Goal: Task Accomplishment & Management: Manage account settings

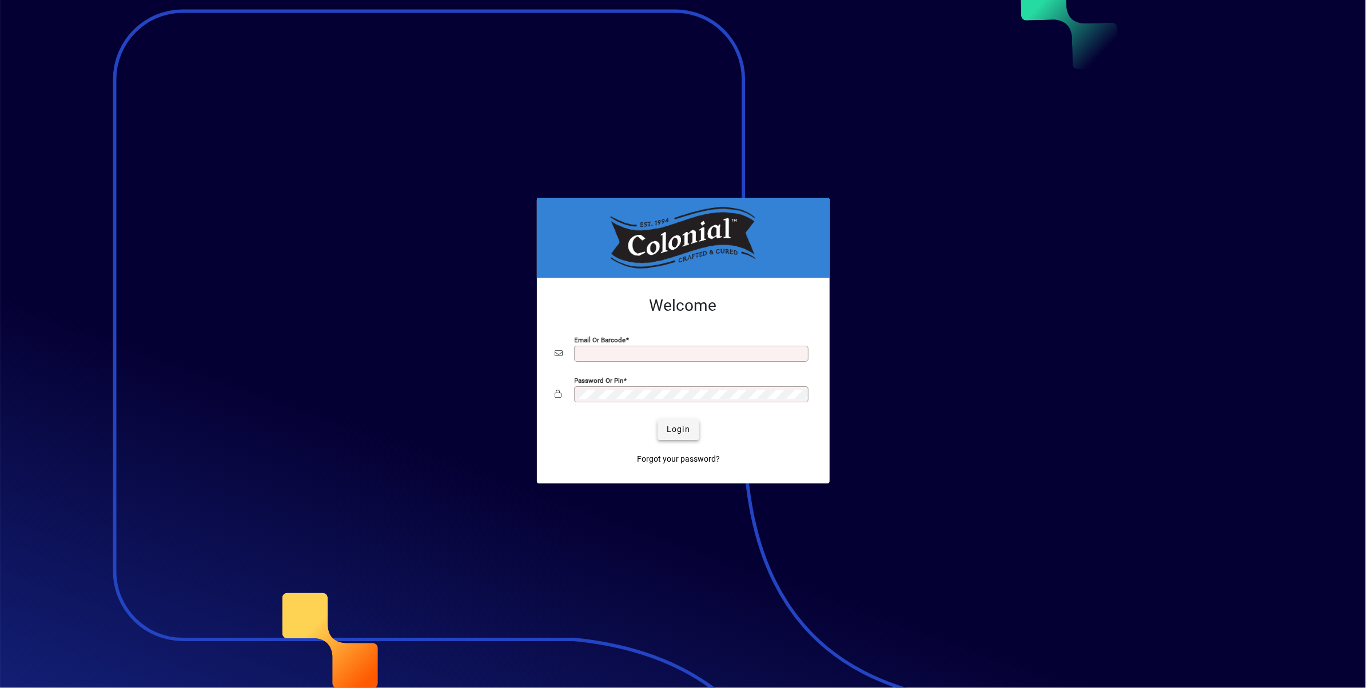
type input "**********"
click at [678, 432] on span "Login" at bounding box center [678, 430] width 23 height 12
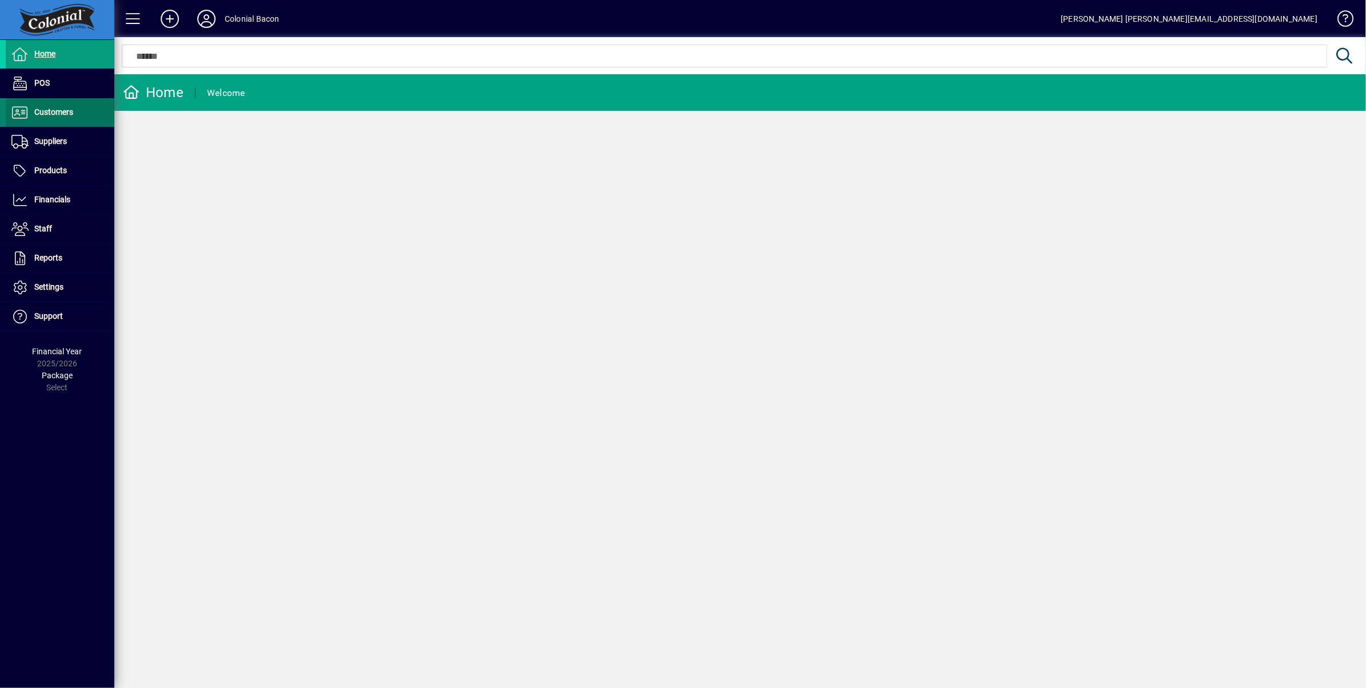
click at [57, 110] on span "Customers" at bounding box center [53, 112] width 39 height 9
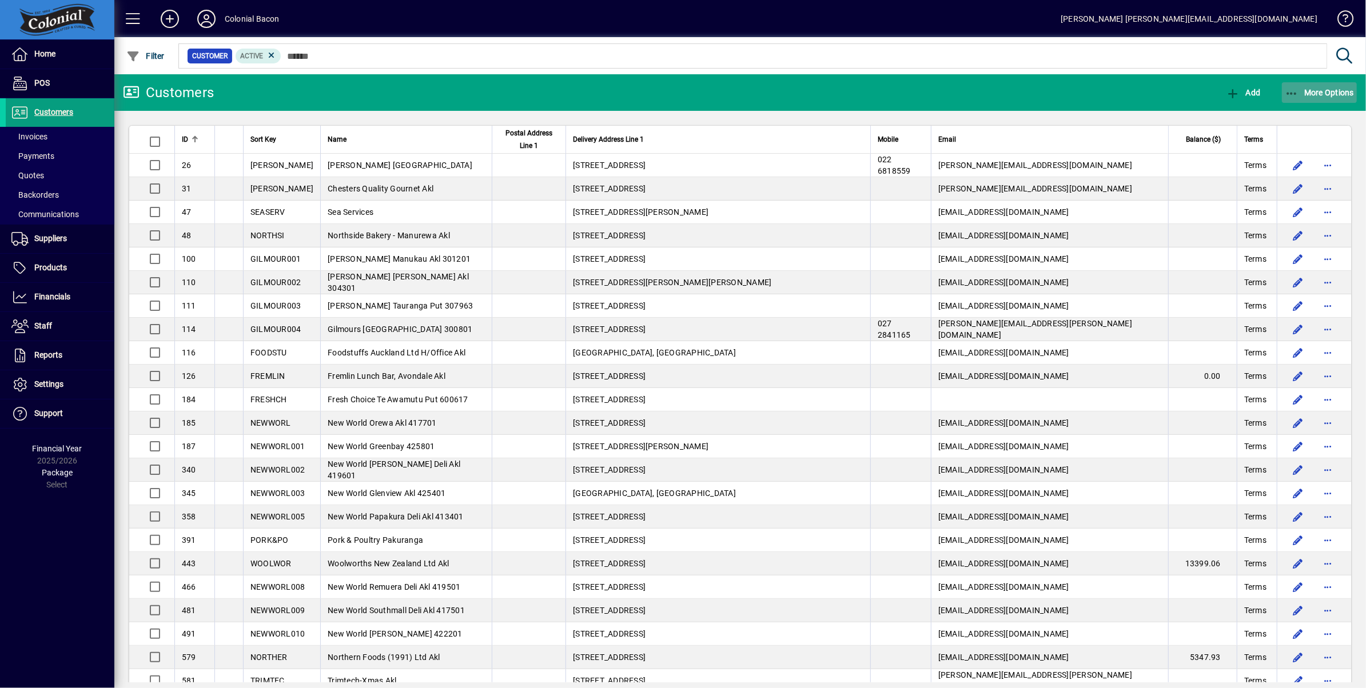
click at [1333, 93] on span "More Options" at bounding box center [1320, 92] width 70 height 9
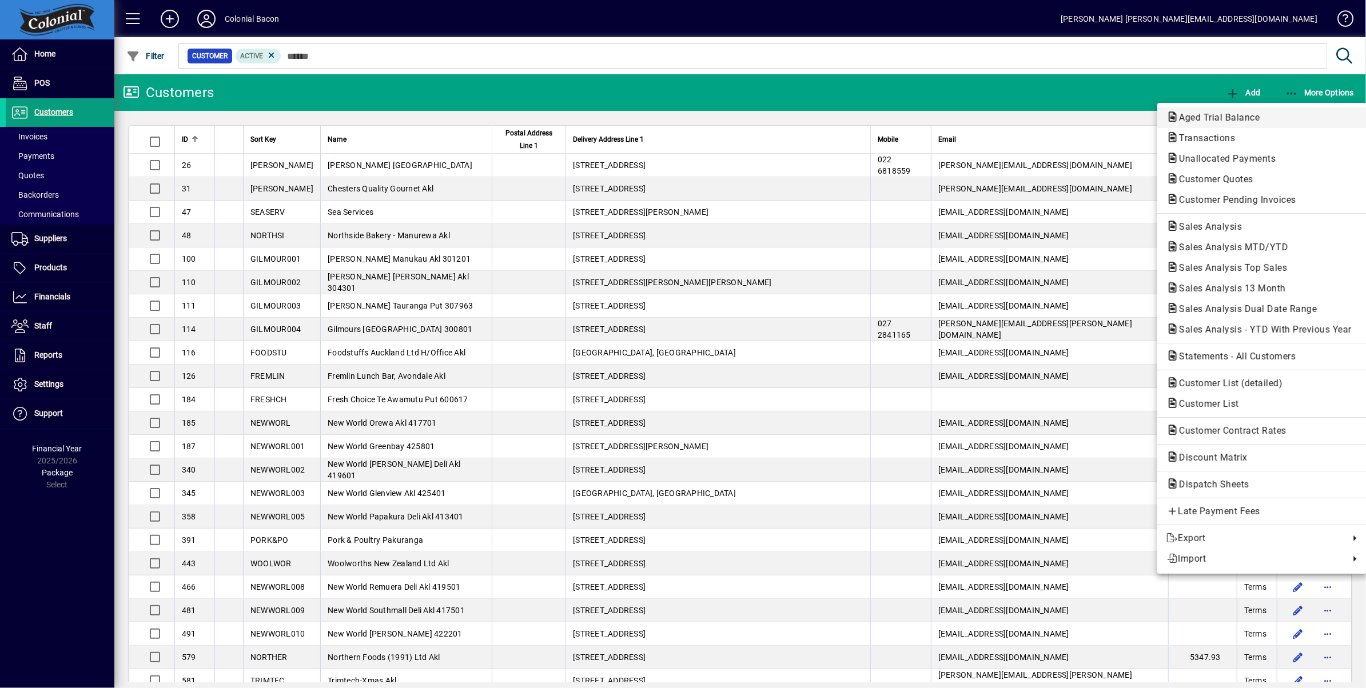
click at [1236, 115] on span "Aged Trial Balance" at bounding box center [1216, 117] width 99 height 11
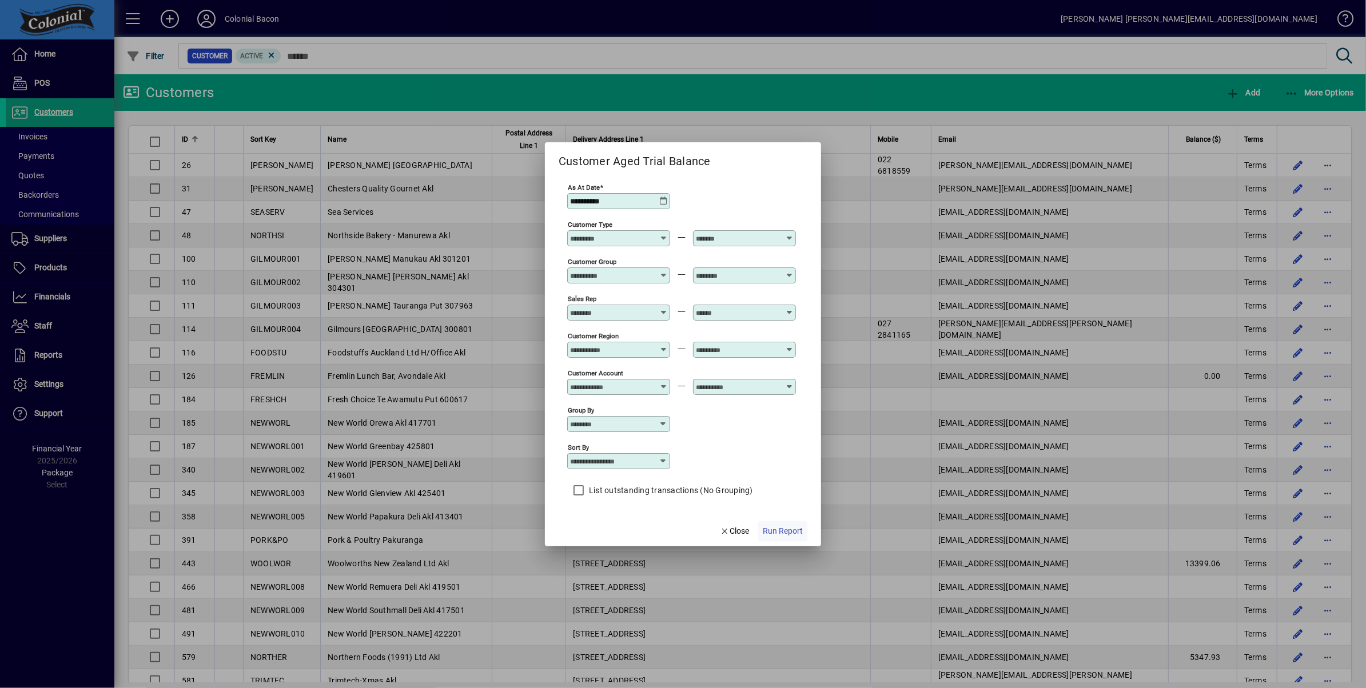
click at [780, 534] on span "Run Report" at bounding box center [783, 531] width 40 height 12
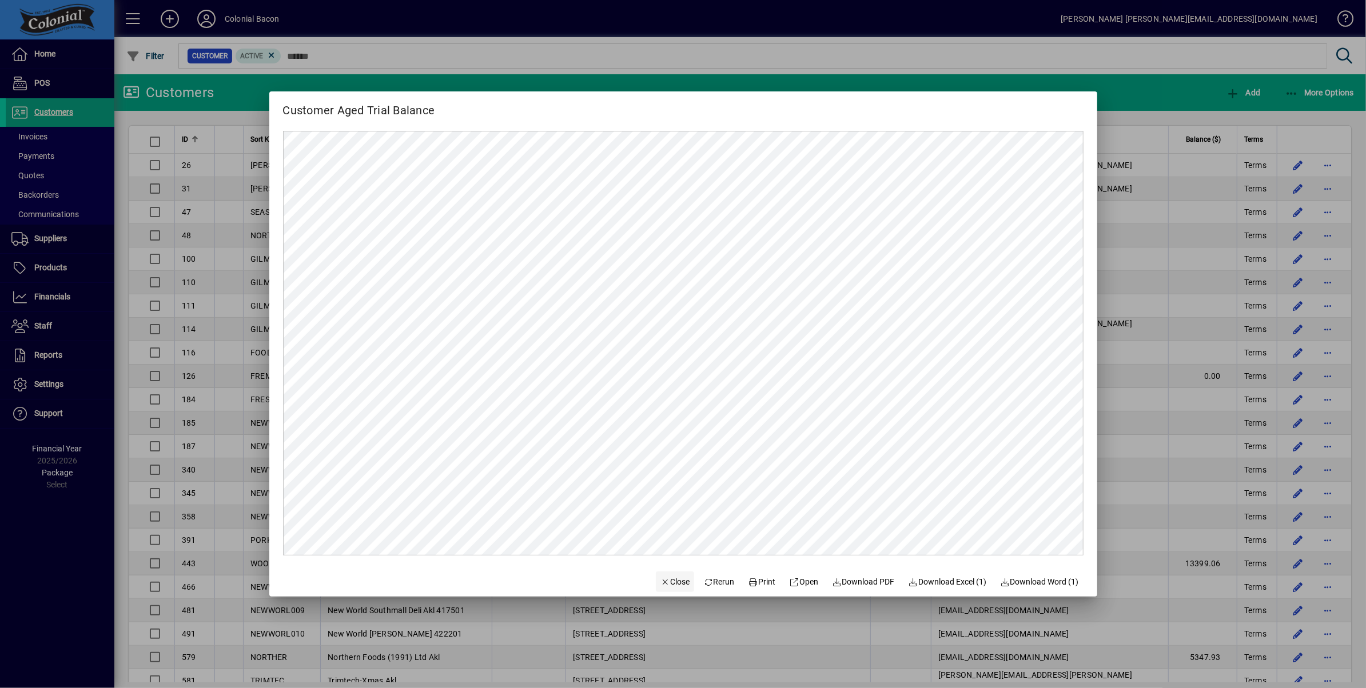
click at [670, 578] on span "Close" at bounding box center [675, 582] width 30 height 12
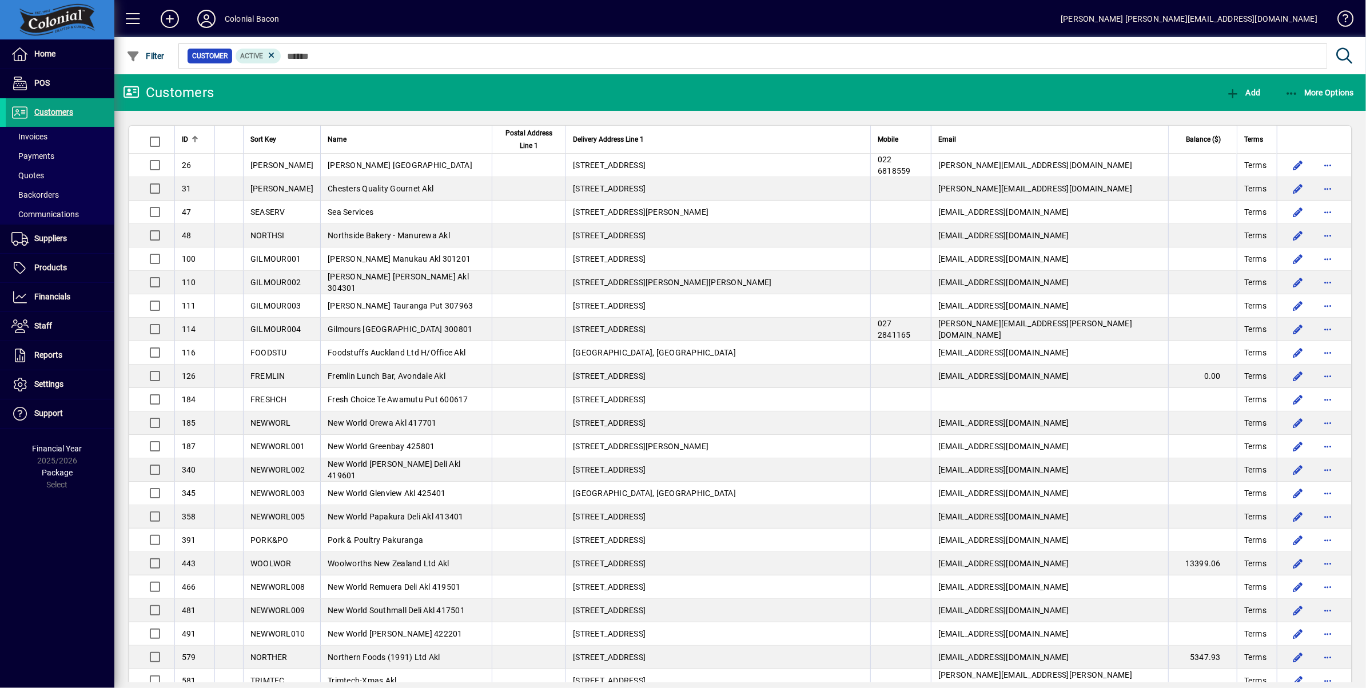
click at [384, 49] on div at bounding box center [803, 43] width 1252 height 13
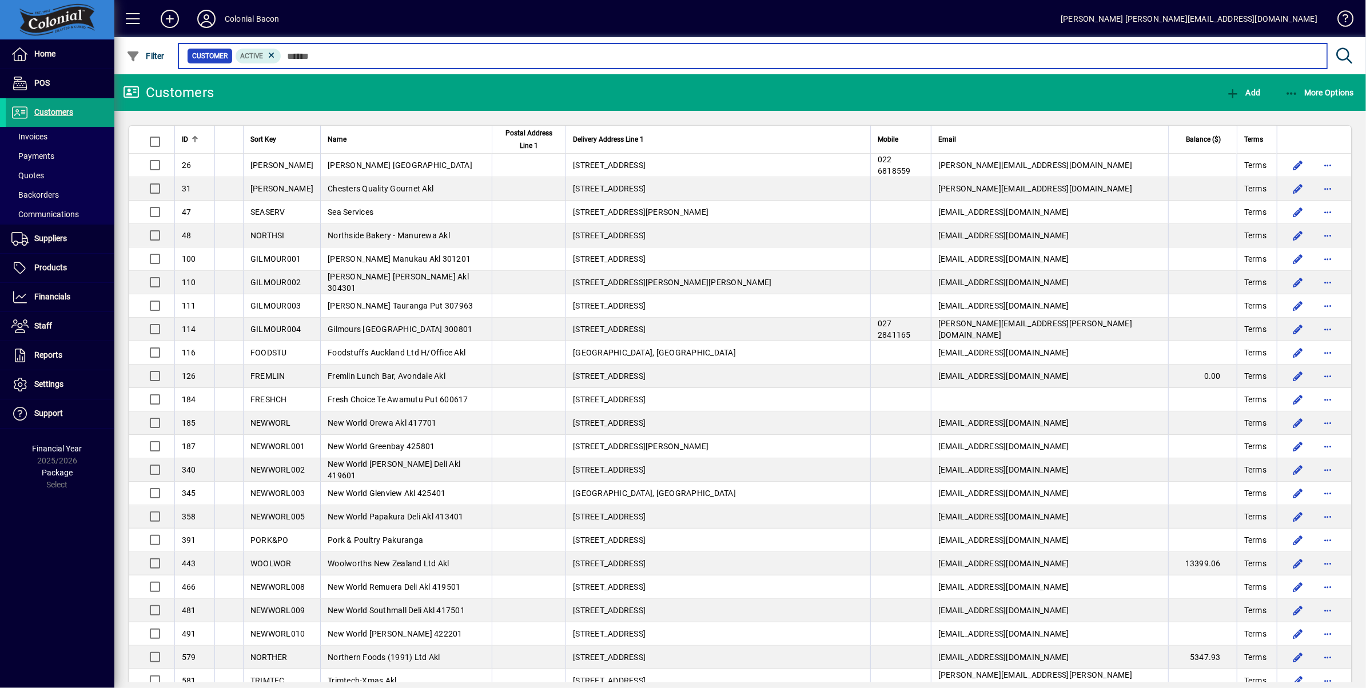
click at [373, 60] on input "text" at bounding box center [799, 56] width 1037 height 16
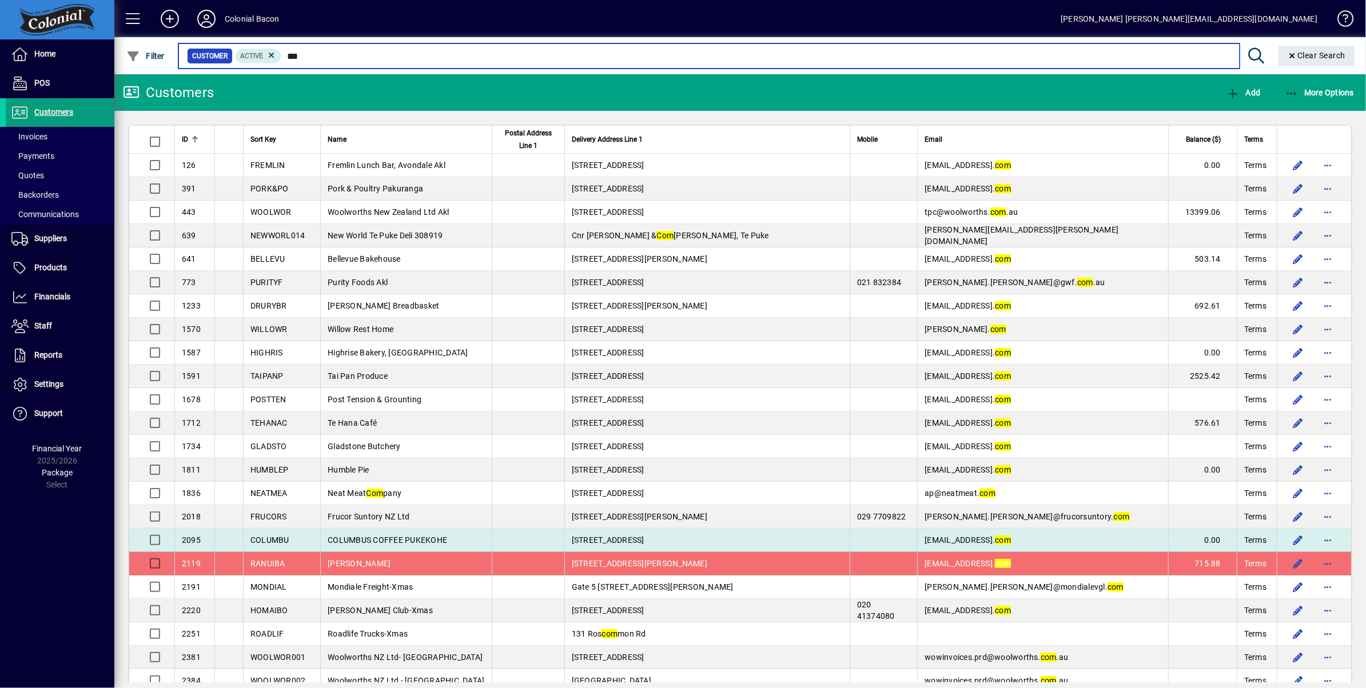
type input "***"
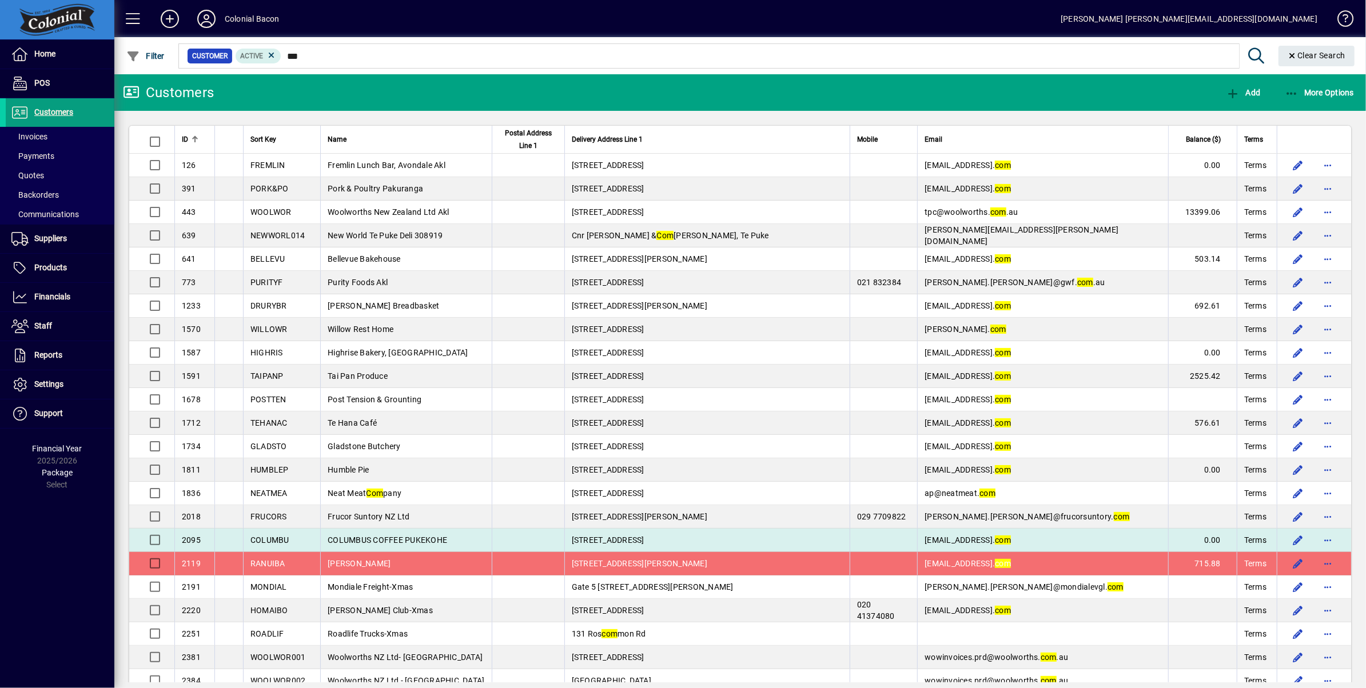
click at [425, 541] on span "COLUMBUS COFFEE PUKEKOHE" at bounding box center [388, 540] width 120 height 9
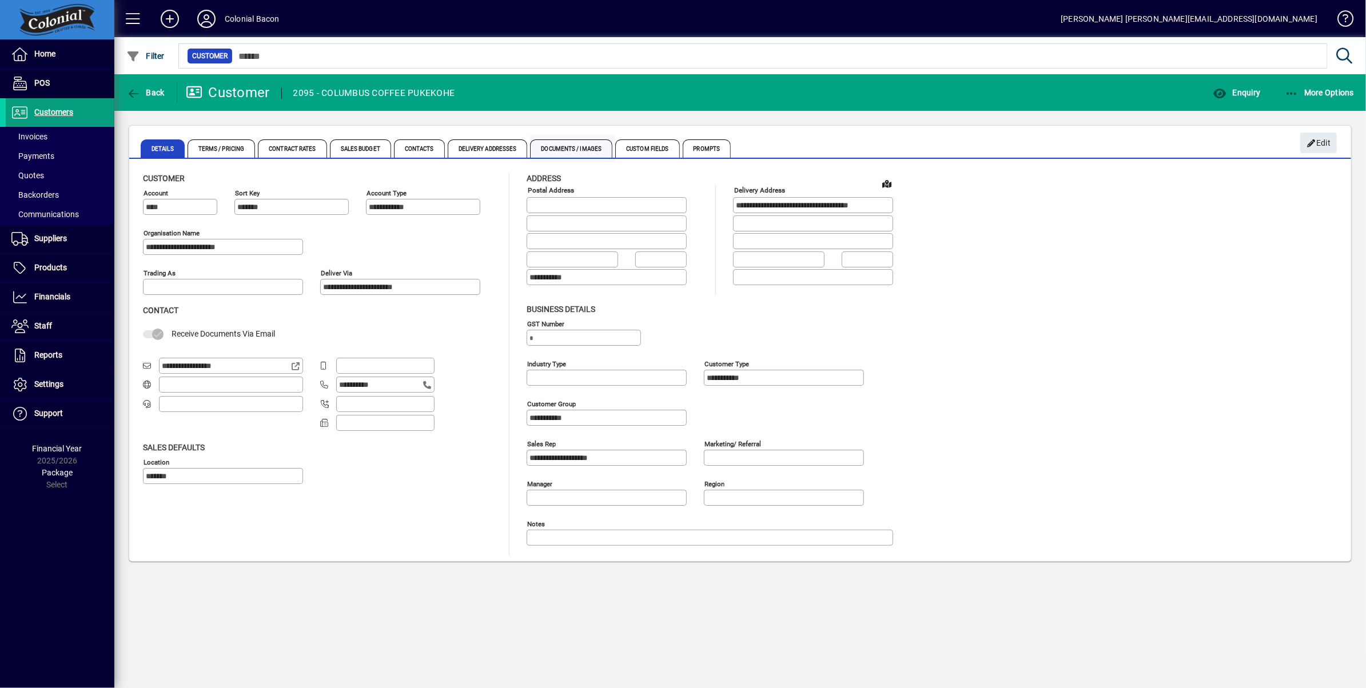
click at [584, 153] on span "Documents / Images" at bounding box center [571, 149] width 82 height 18
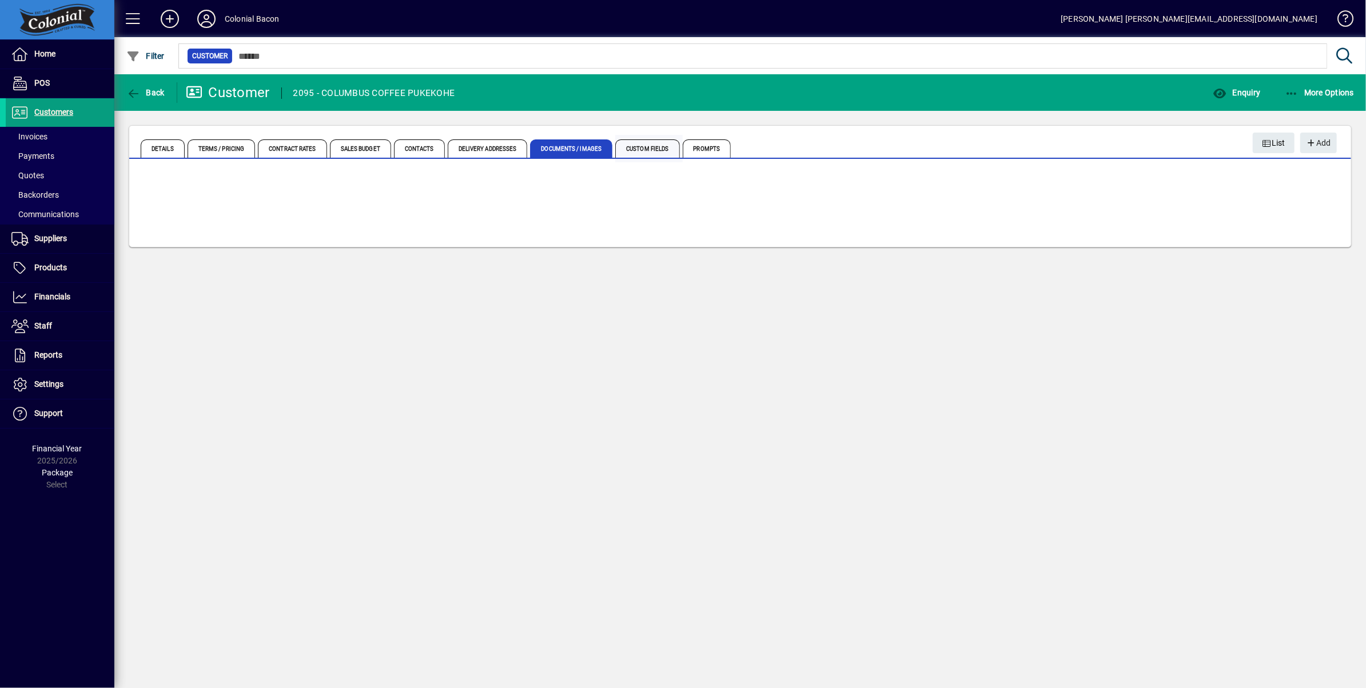
drag, startPoint x: 612, startPoint y: 152, endPoint x: 655, endPoint y: 151, distance: 43.5
click at [655, 151] on span "Custom Fields" at bounding box center [647, 149] width 64 height 18
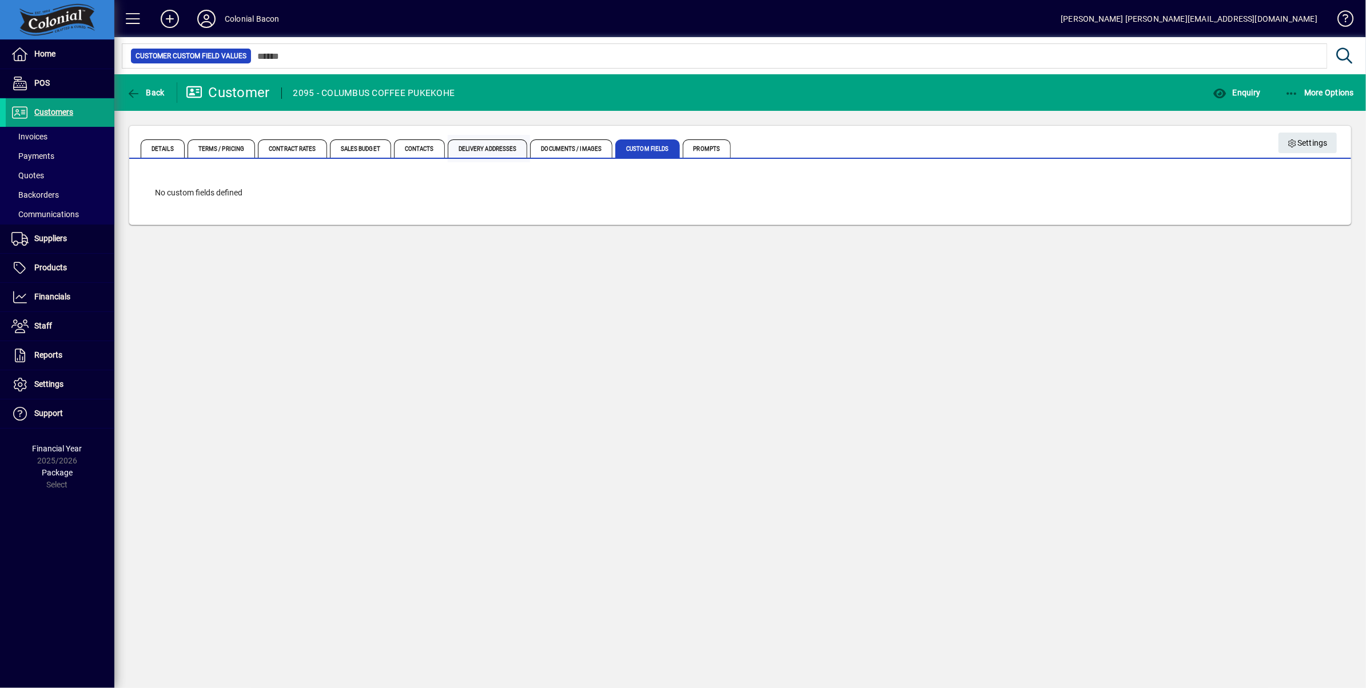
drag, startPoint x: 487, startPoint y: 153, endPoint x: 455, endPoint y: 154, distance: 32.6
click at [484, 153] on span "Delivery Addresses" at bounding box center [488, 149] width 80 height 18
click at [353, 152] on span "Sales Budget" at bounding box center [360, 149] width 61 height 18
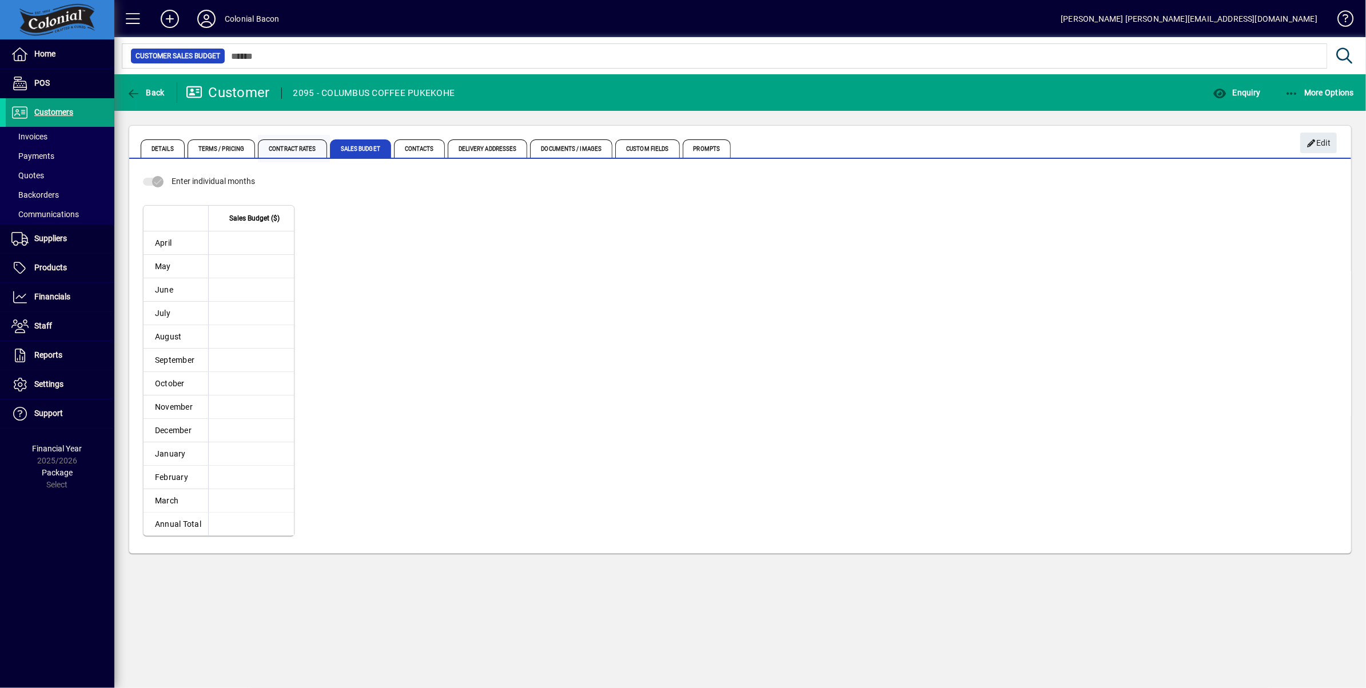
click at [299, 150] on span "Contract Rates" at bounding box center [292, 149] width 69 height 18
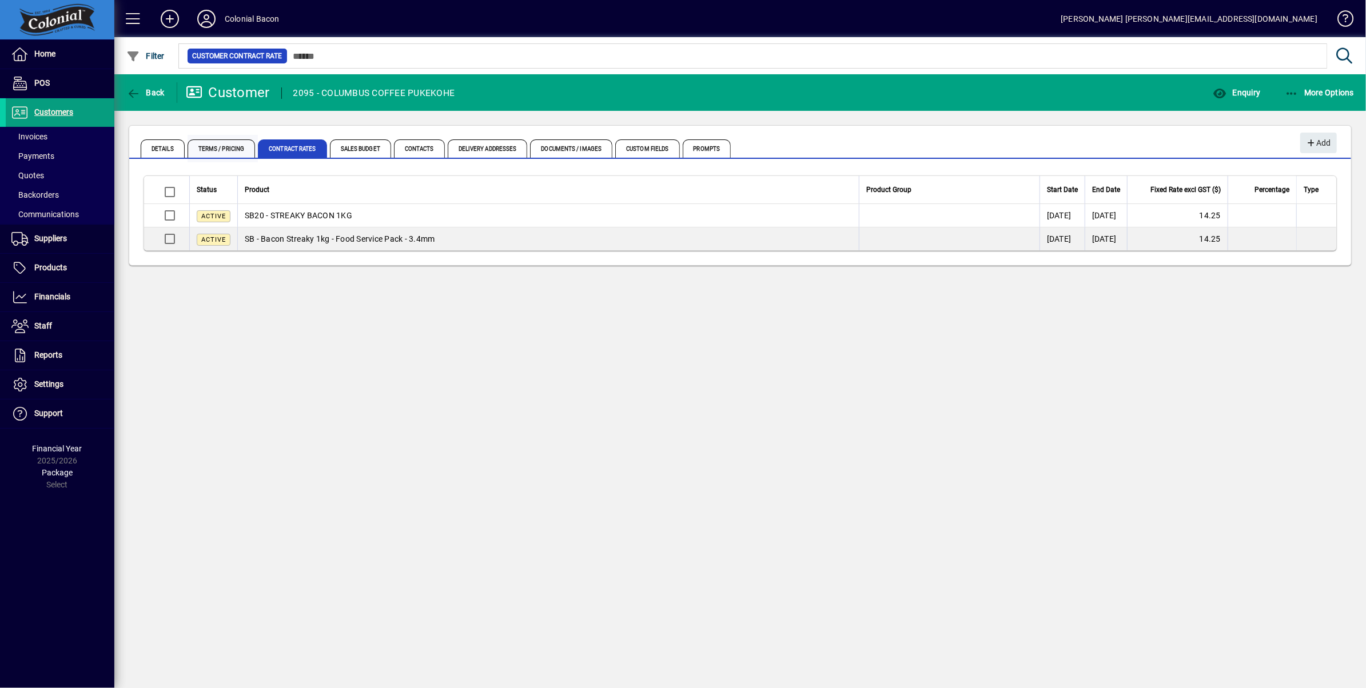
click at [225, 145] on span "Terms / Pricing" at bounding box center [222, 149] width 68 height 18
